Goal: Use online tool/utility

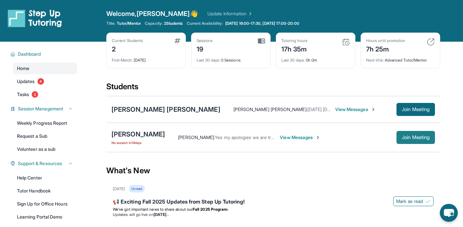
click at [403, 140] on span "Join Meeting" at bounding box center [416, 138] width 28 height 4
click at [420, 138] on span "Join Meeting" at bounding box center [416, 138] width 28 height 4
click at [418, 142] on button "Join Meeting" at bounding box center [416, 137] width 38 height 13
